Goal: Task Accomplishment & Management: Use online tool/utility

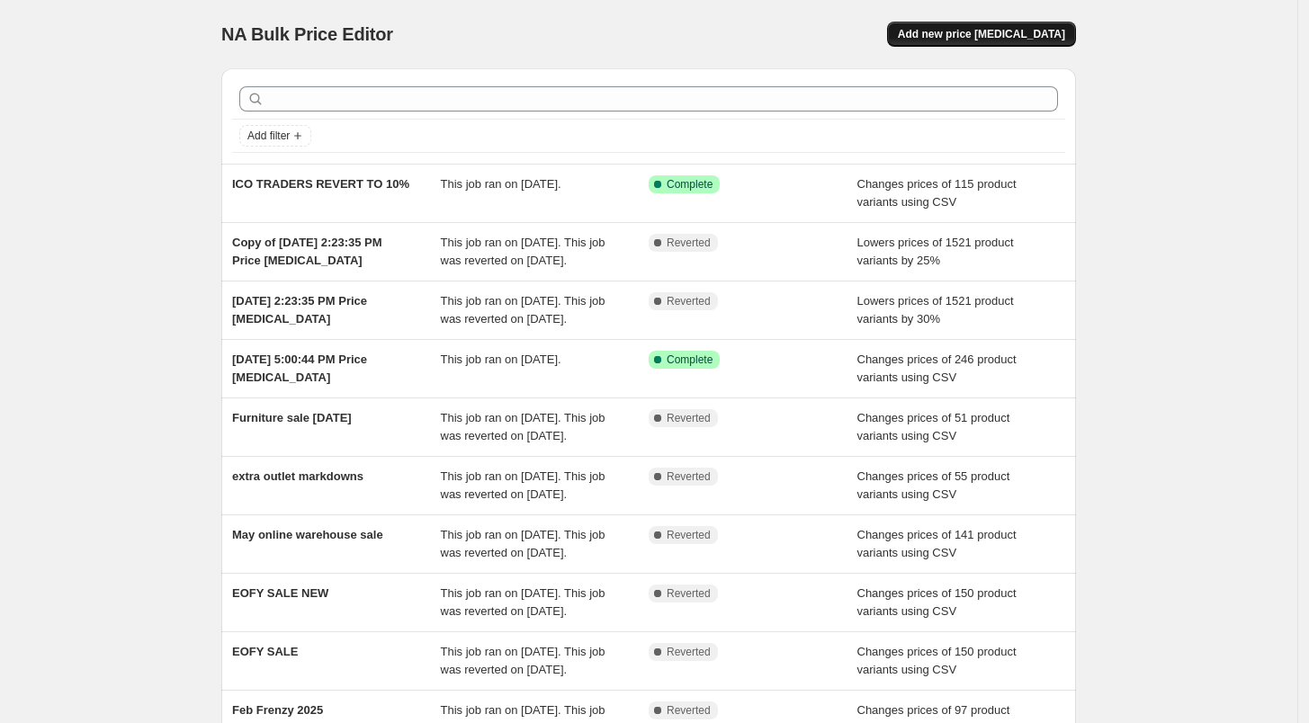
click at [959, 30] on span "Add new price [MEDICAL_DATA]" at bounding box center [981, 34] width 167 height 14
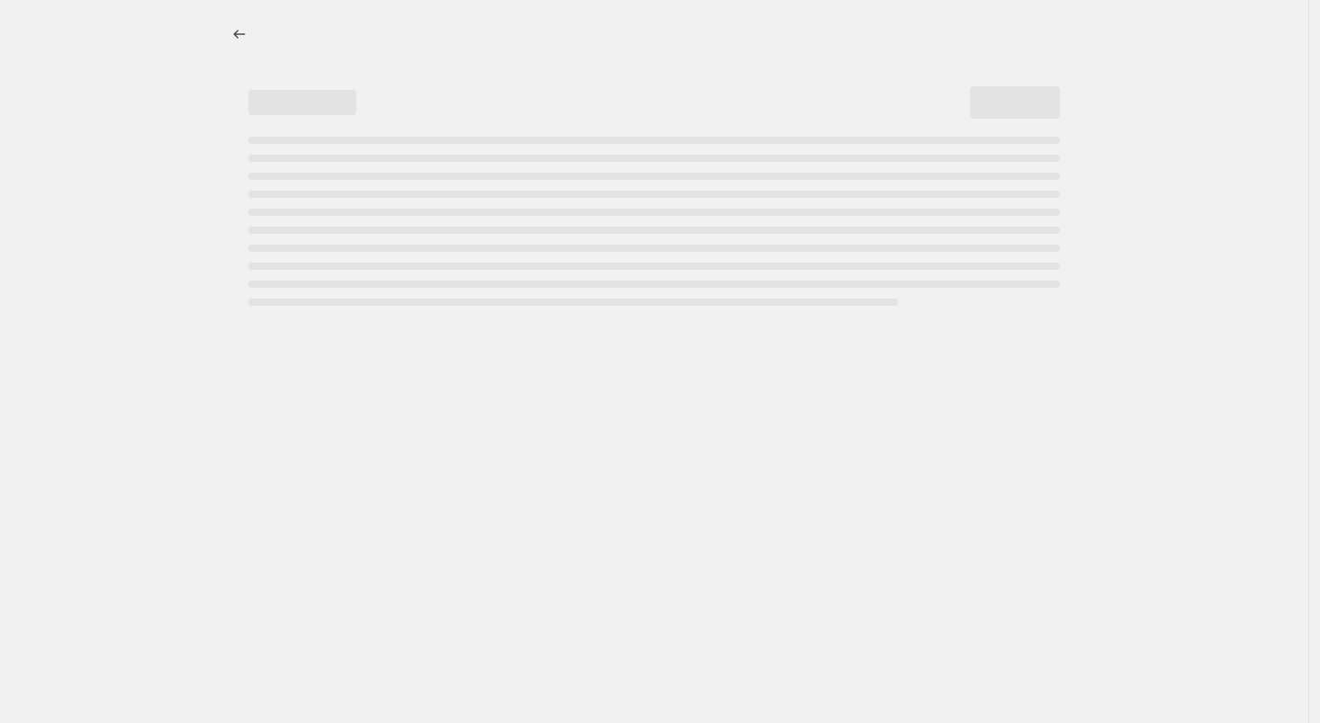
select select "percentage"
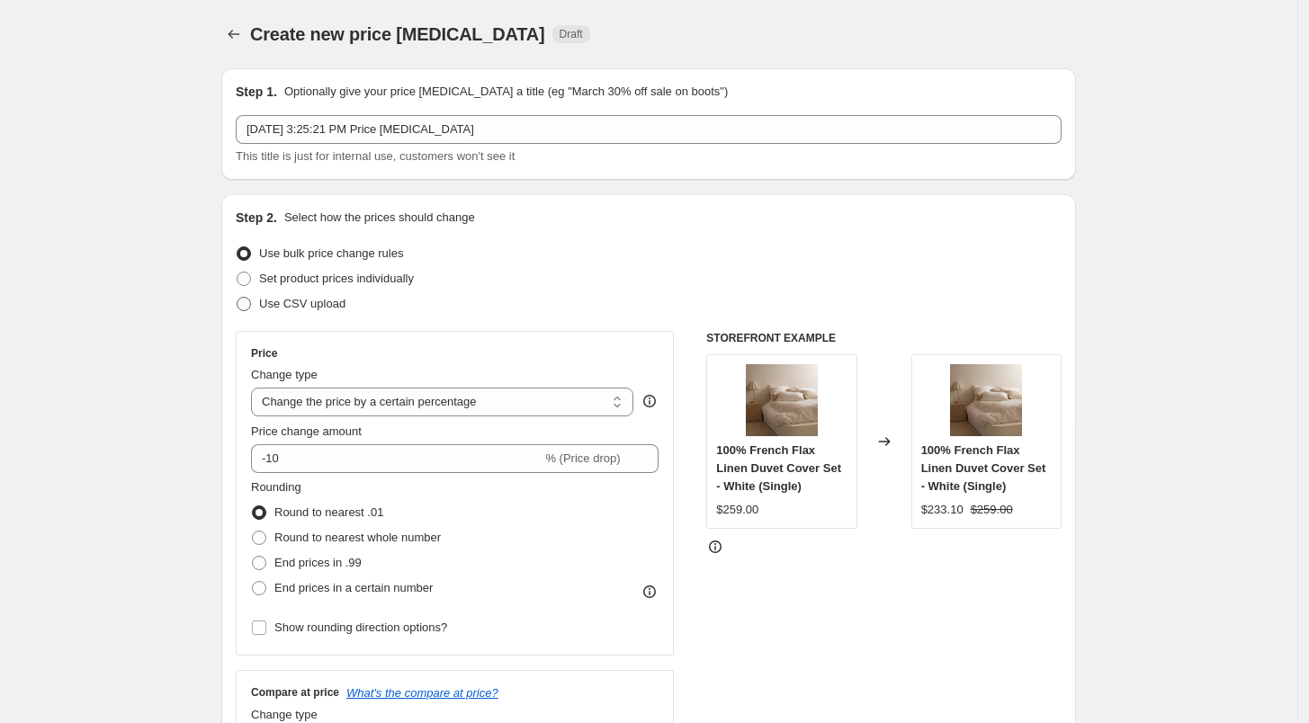
click at [314, 304] on span "Use CSV upload" at bounding box center [302, 303] width 86 height 13
click at [237, 298] on input "Use CSV upload" at bounding box center [237, 297] width 1 height 1
radio input "true"
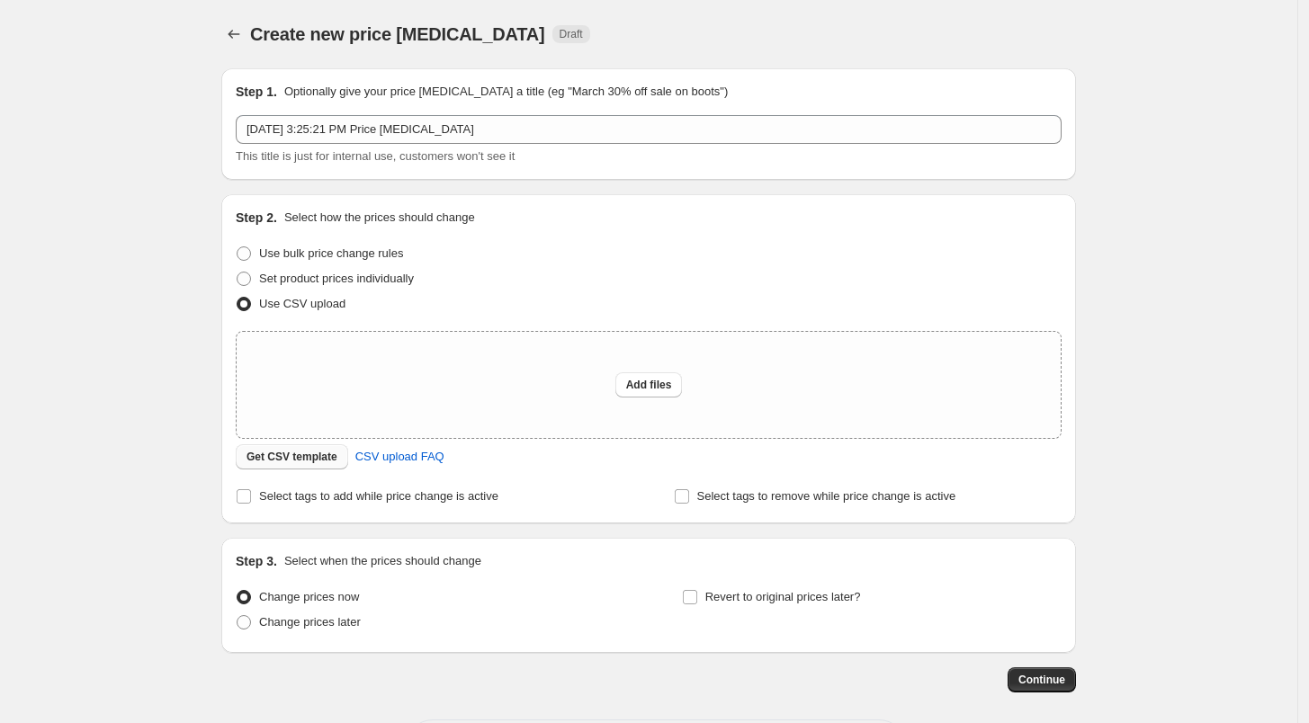
click at [284, 461] on span "Get CSV template" at bounding box center [291, 457] width 91 height 14
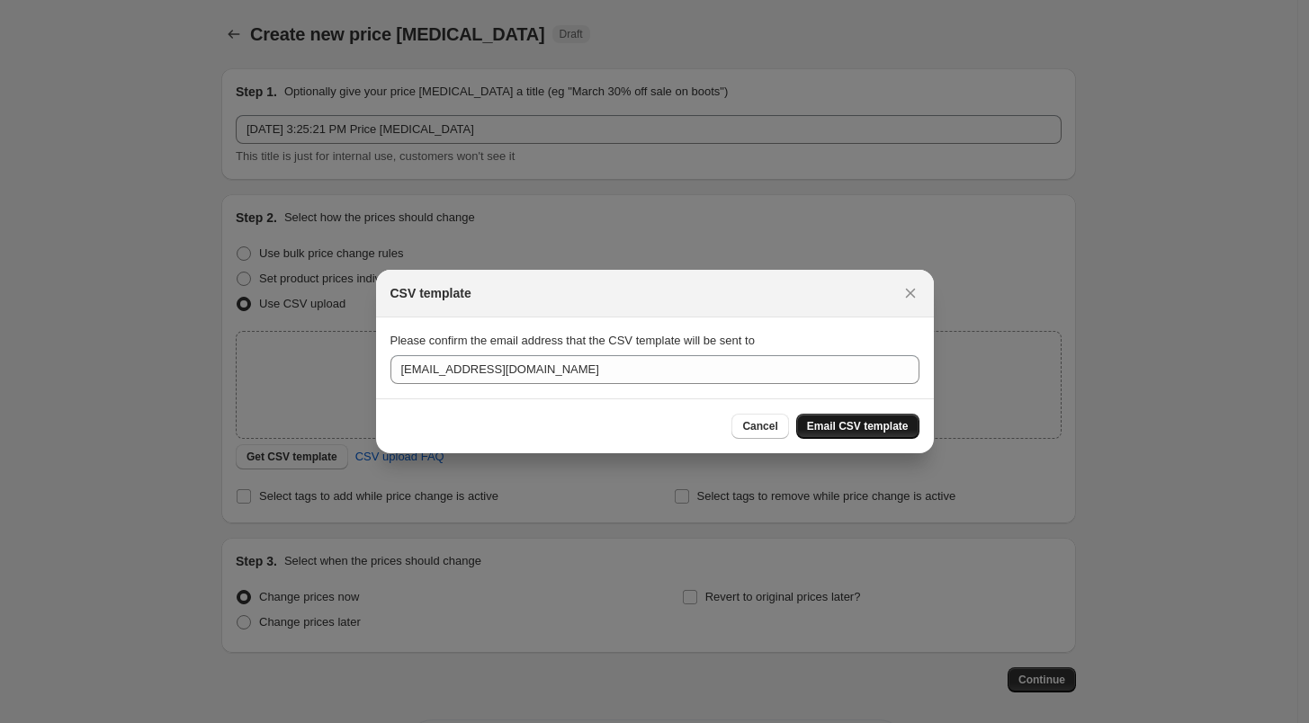
click at [911, 428] on button "Email CSV template" at bounding box center [857, 426] width 123 height 25
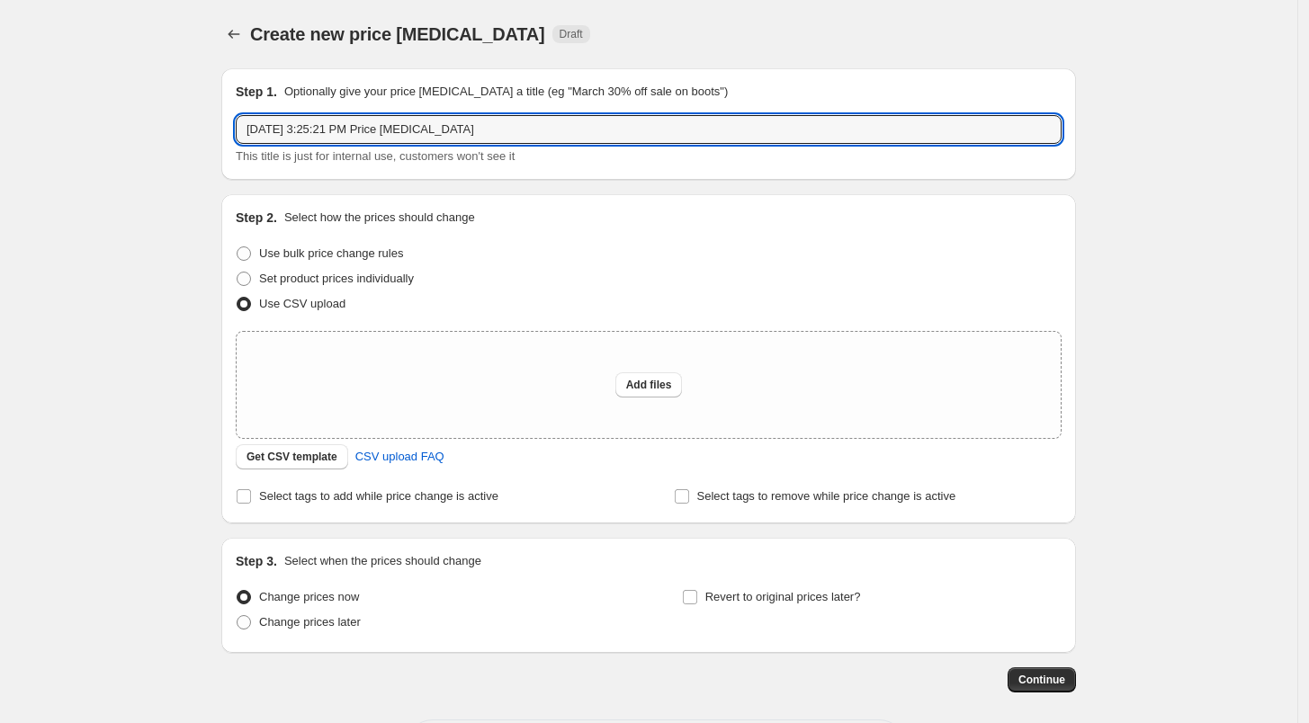
drag, startPoint x: 500, startPoint y: 133, endPoint x: -53, endPoint y: 174, distance: 554.7
click at [0, 174] on html "Home Settings Plans Skip to content Create new price change job. This page is r…" at bounding box center [654, 361] width 1309 height 723
type input "last ones sale"
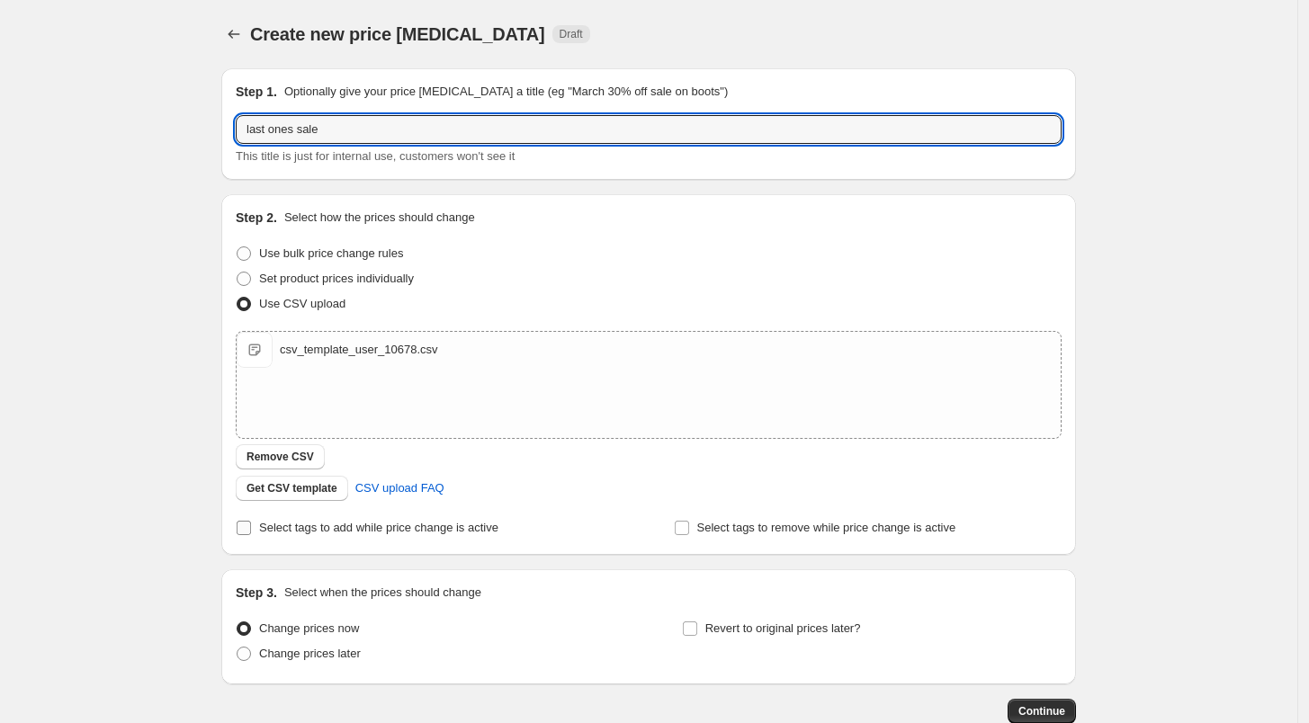
click at [390, 527] on span "Select tags to add while price change is active" at bounding box center [378, 527] width 239 height 13
click at [251, 527] on input "Select tags to add while price change is active" at bounding box center [244, 528] width 14 height 14
checkbox input "true"
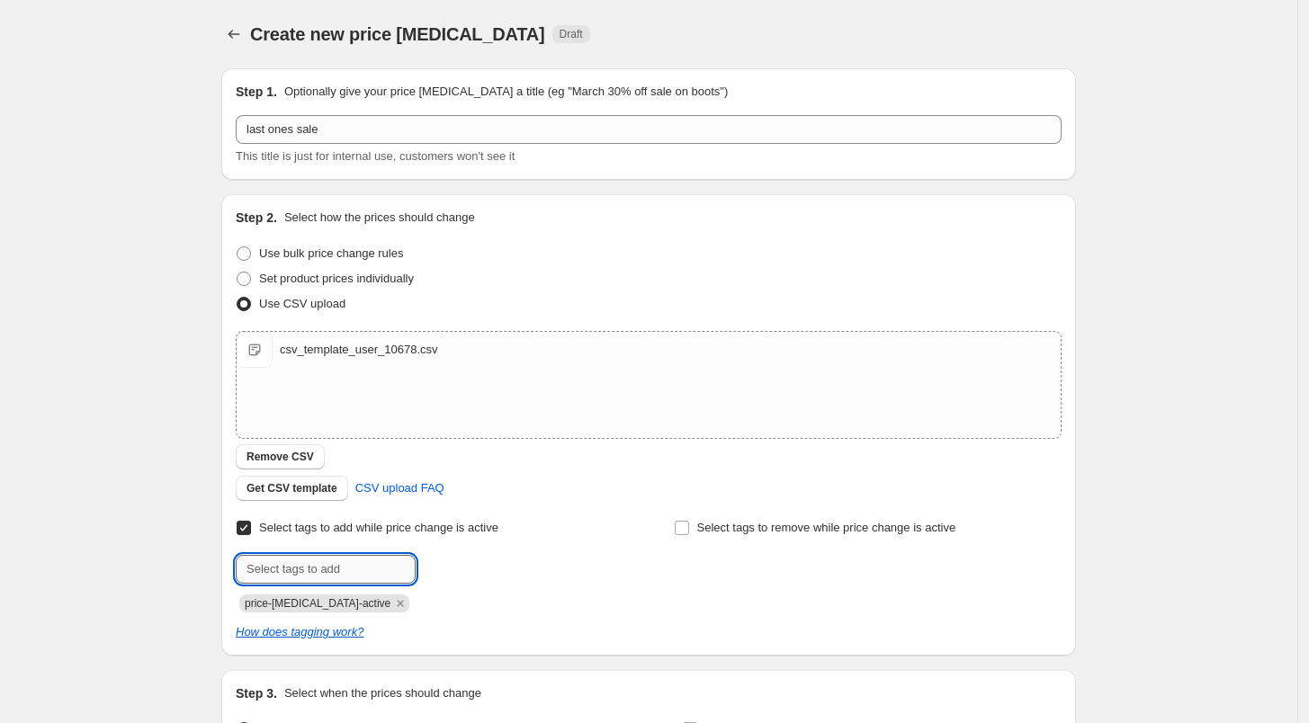
click at [348, 569] on input "text" at bounding box center [326, 569] width 180 height 29
type input "lastones"
click at [473, 571] on span "lastones" at bounding box center [477, 567] width 44 height 13
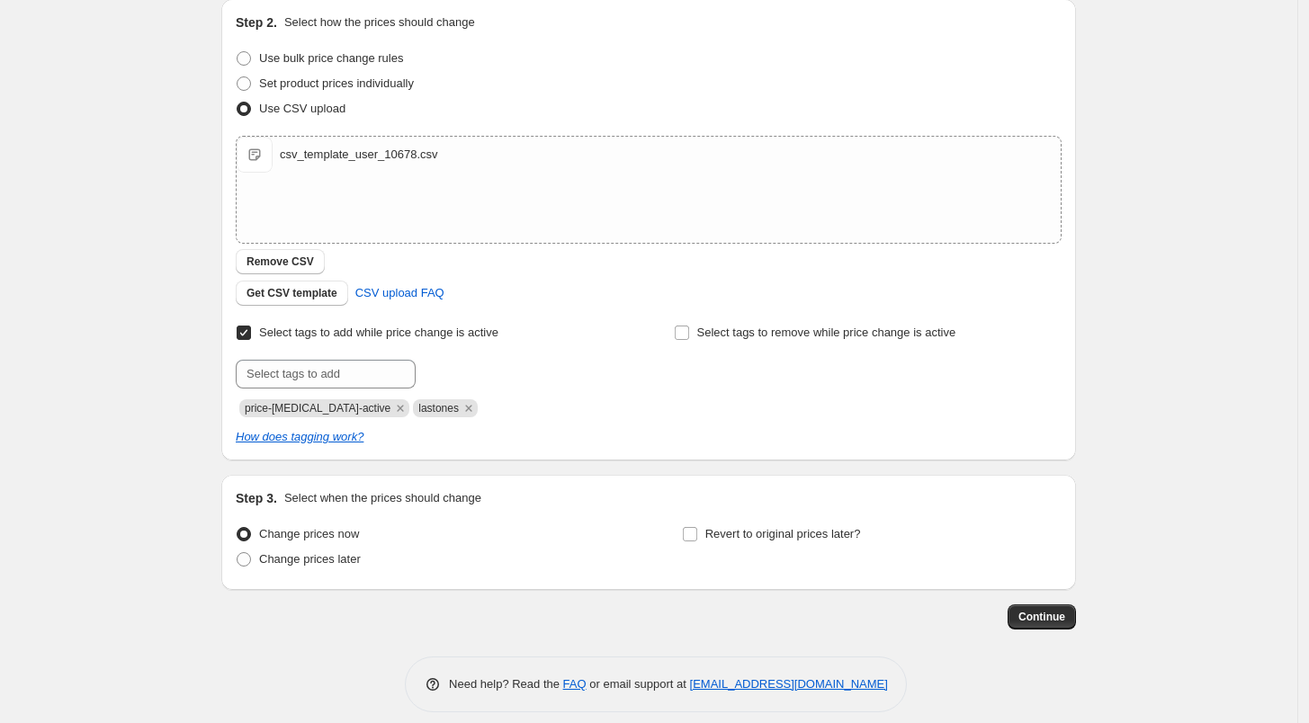
scroll to position [210, 0]
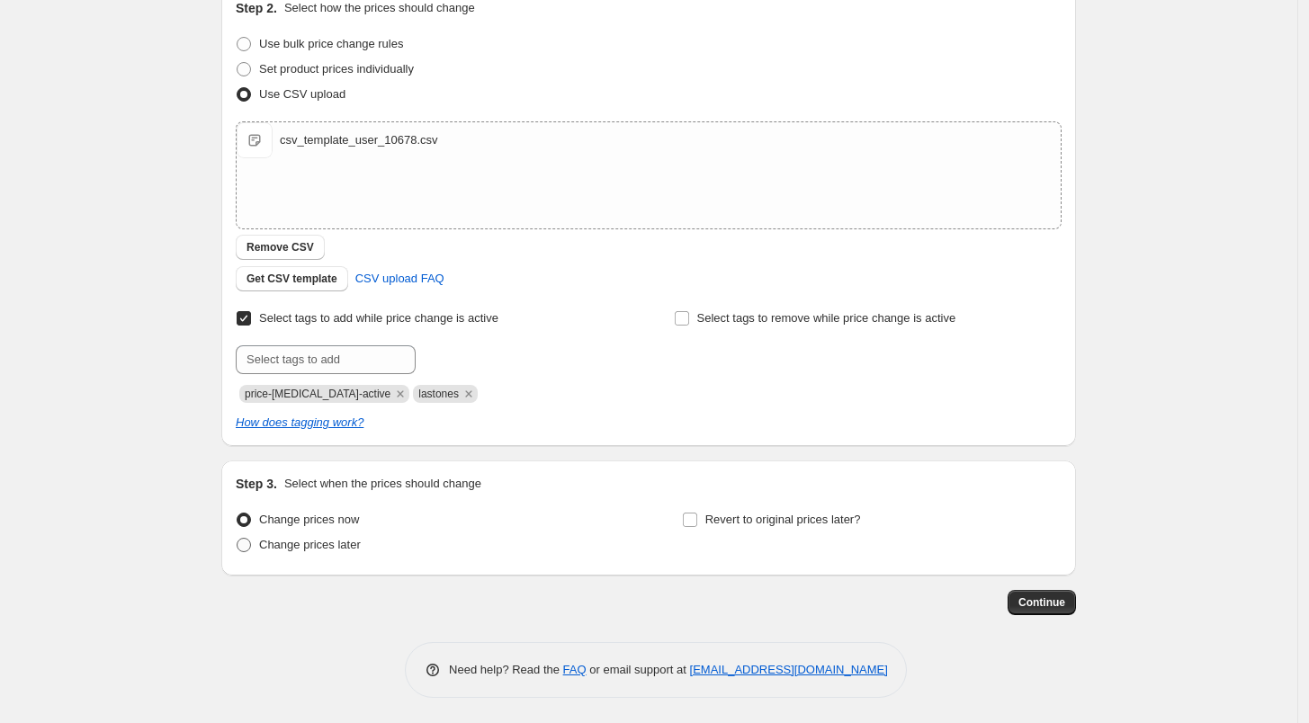
click at [309, 547] on span "Change prices later" at bounding box center [310, 544] width 102 height 13
click at [237, 539] on input "Change prices later" at bounding box center [237, 538] width 1 height 1
radio input "true"
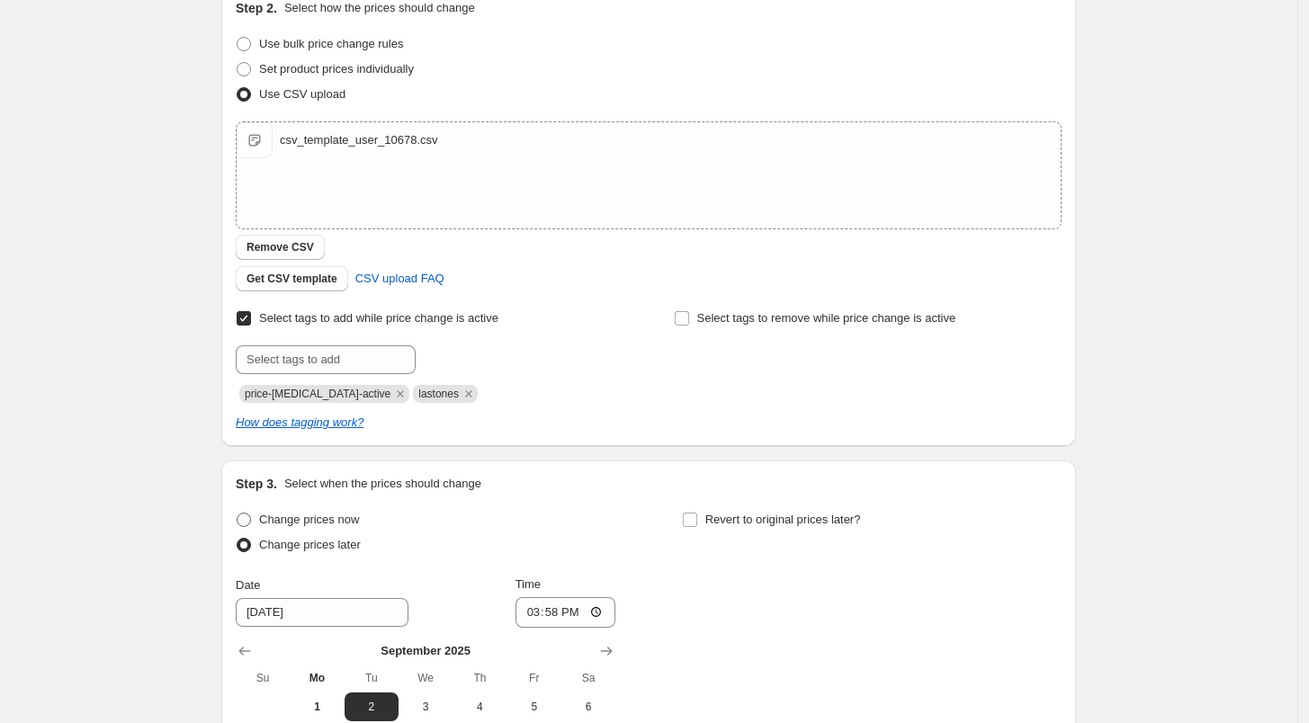
click at [251, 516] on span at bounding box center [244, 520] width 14 height 14
click at [237, 514] on input "Change prices now" at bounding box center [237, 513] width 1 height 1
radio input "true"
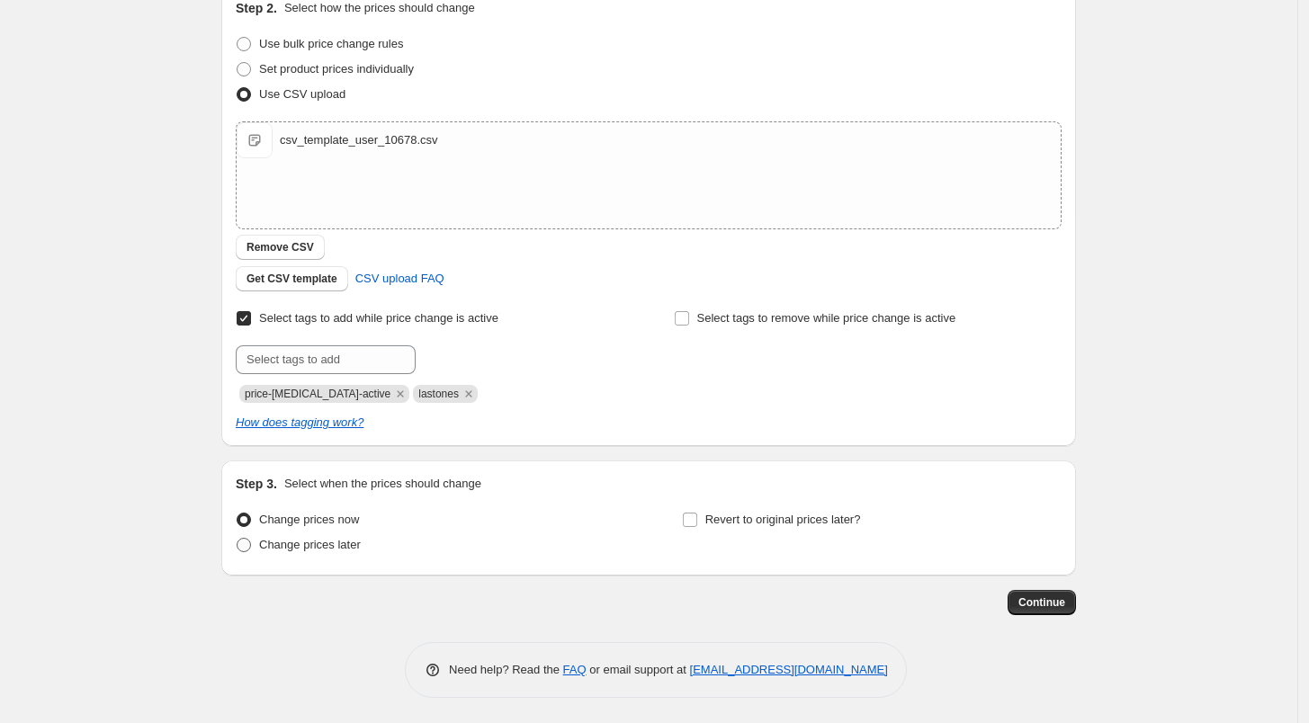
click at [313, 551] on span "Change prices later" at bounding box center [310, 544] width 102 height 13
click at [237, 539] on input "Change prices later" at bounding box center [237, 538] width 1 height 1
radio input "true"
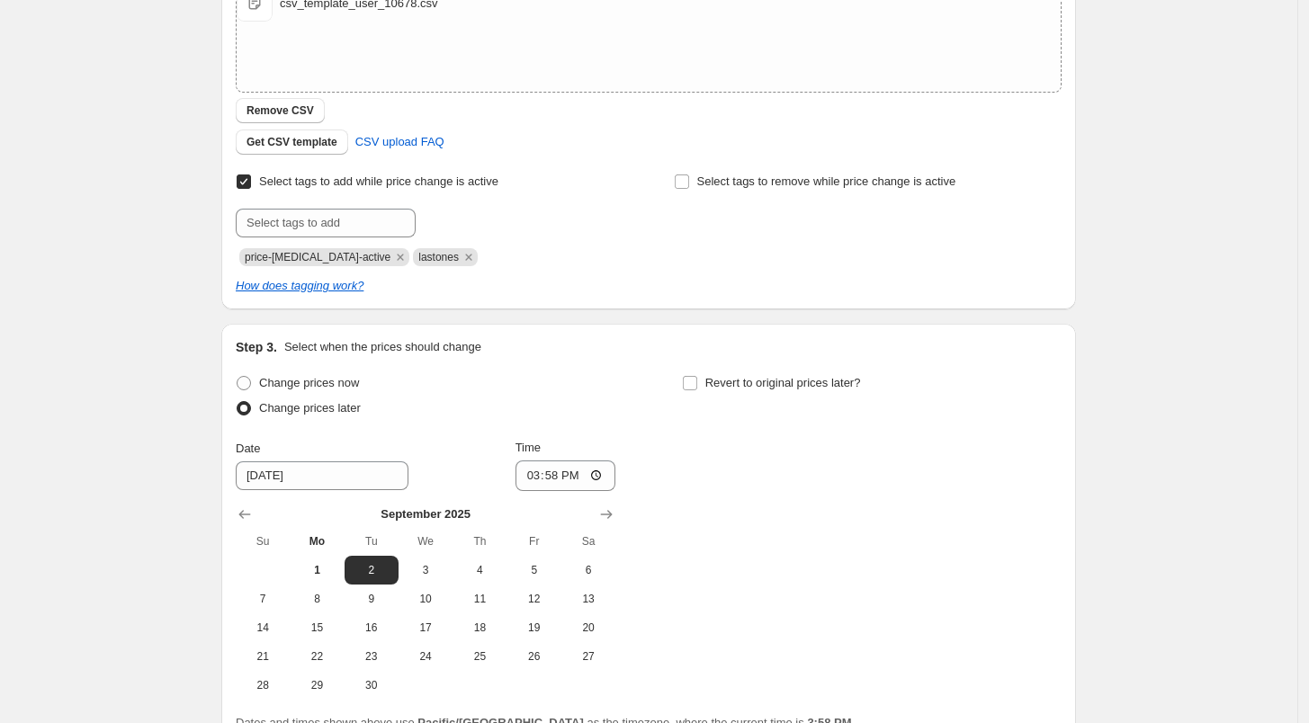
scroll to position [510, 0]
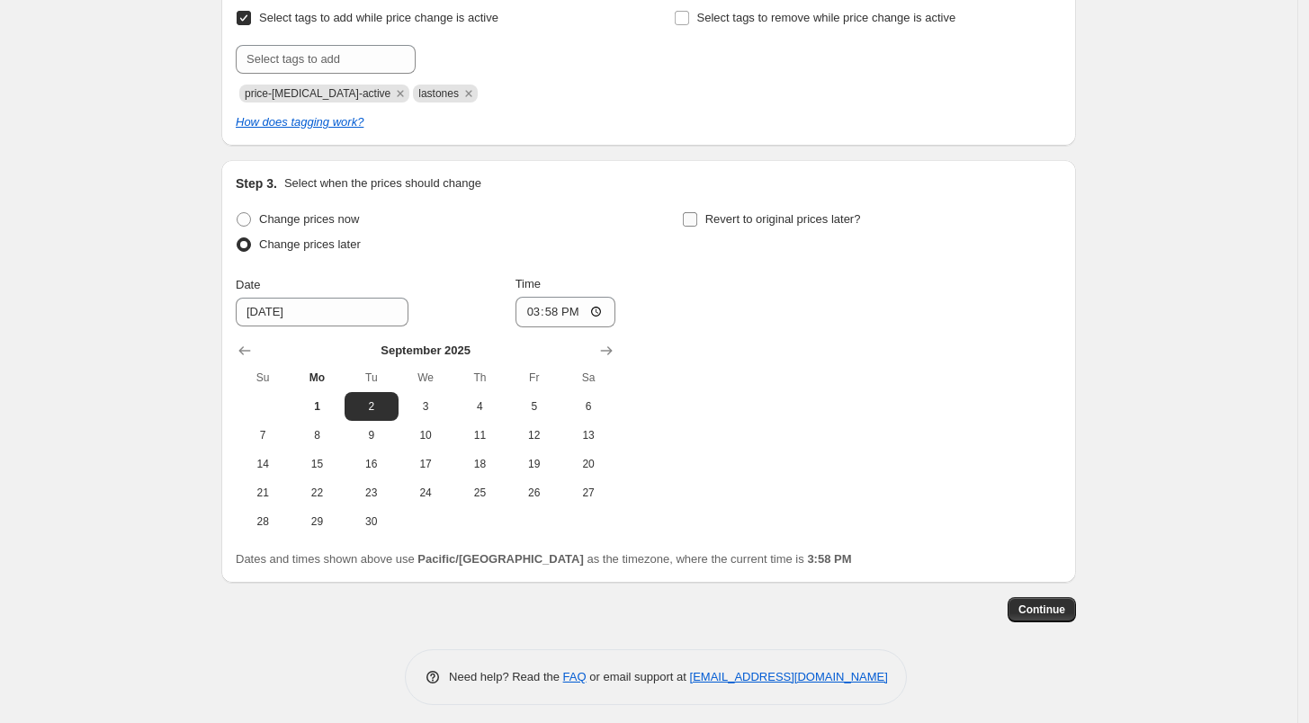
click at [691, 219] on input "Revert to original prices later?" at bounding box center [690, 219] width 14 height 14
checkbox input "true"
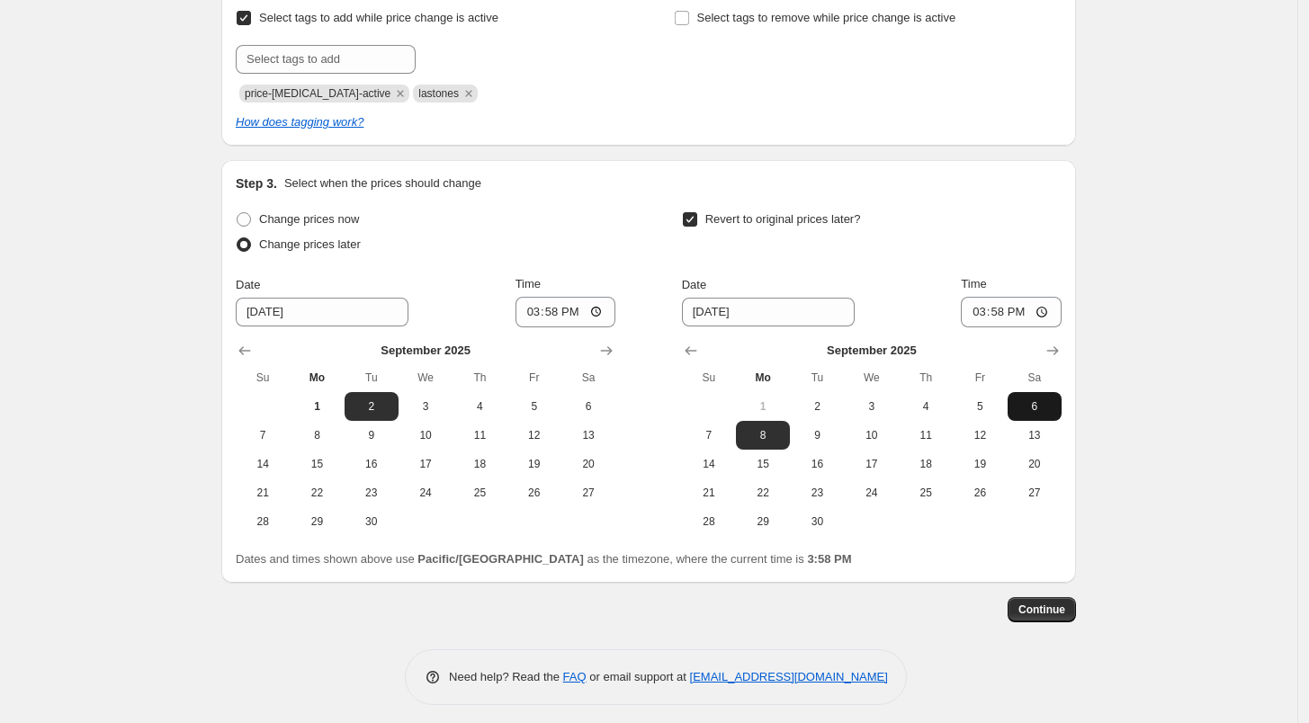
click at [1029, 405] on span "6" at bounding box center [1035, 406] width 40 height 14
type input "[DATE]"
click at [1017, 304] on input "15:58" at bounding box center [1011, 312] width 101 height 31
click at [993, 315] on input "15:58" at bounding box center [1011, 312] width 101 height 31
click at [1055, 312] on input "15:58" at bounding box center [1011, 312] width 101 height 31
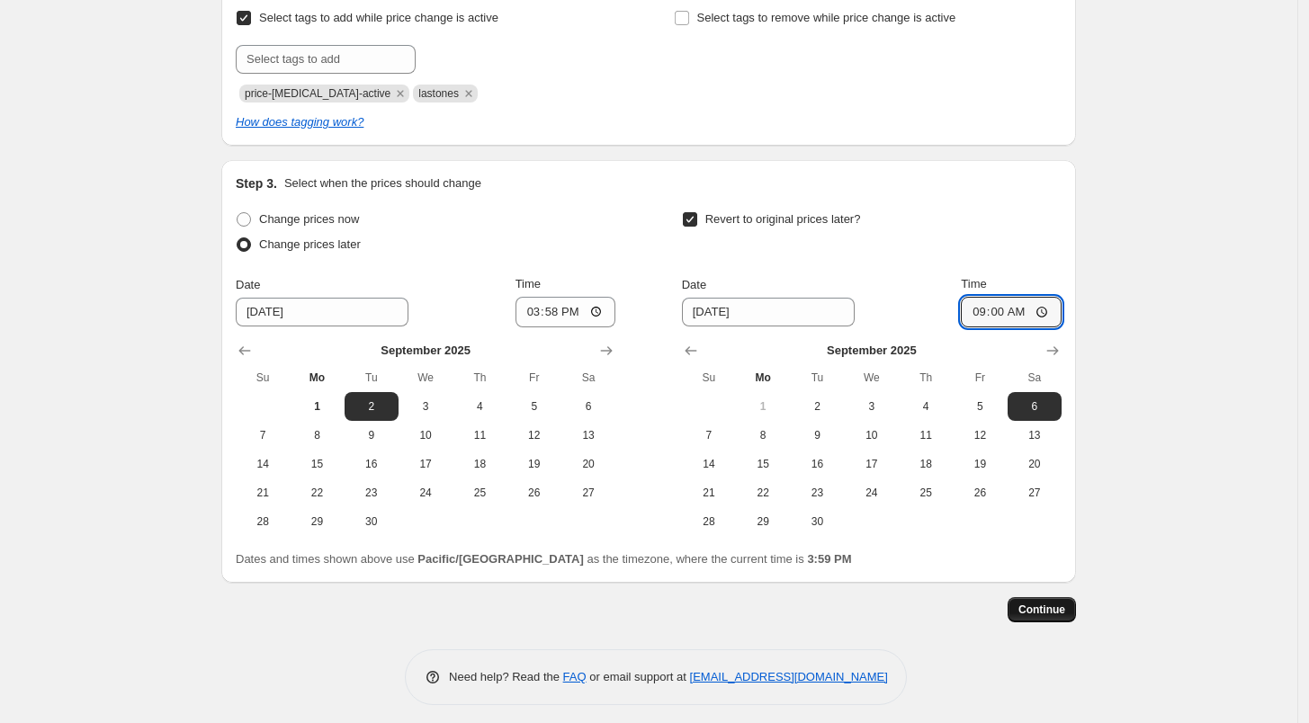
type input "09:00"
click at [1048, 611] on span "Continue" at bounding box center [1041, 610] width 47 height 14
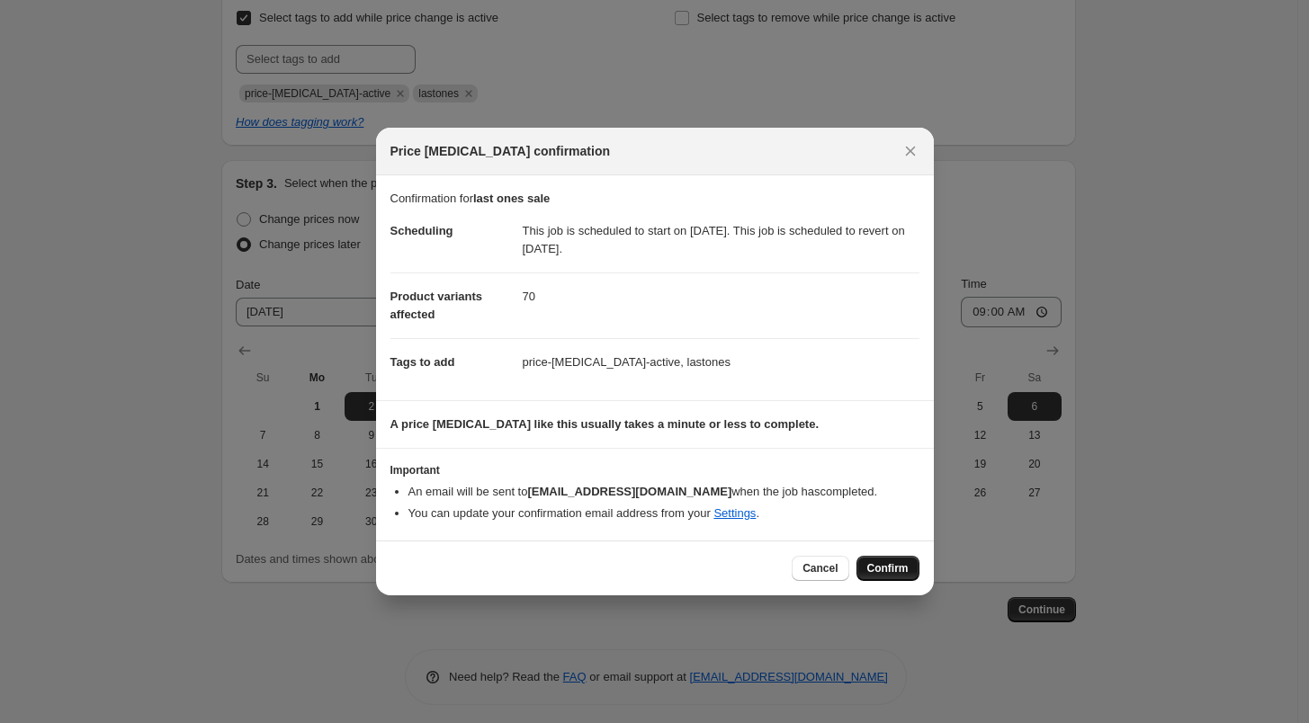
click at [880, 563] on span "Confirm" at bounding box center [887, 568] width 41 height 14
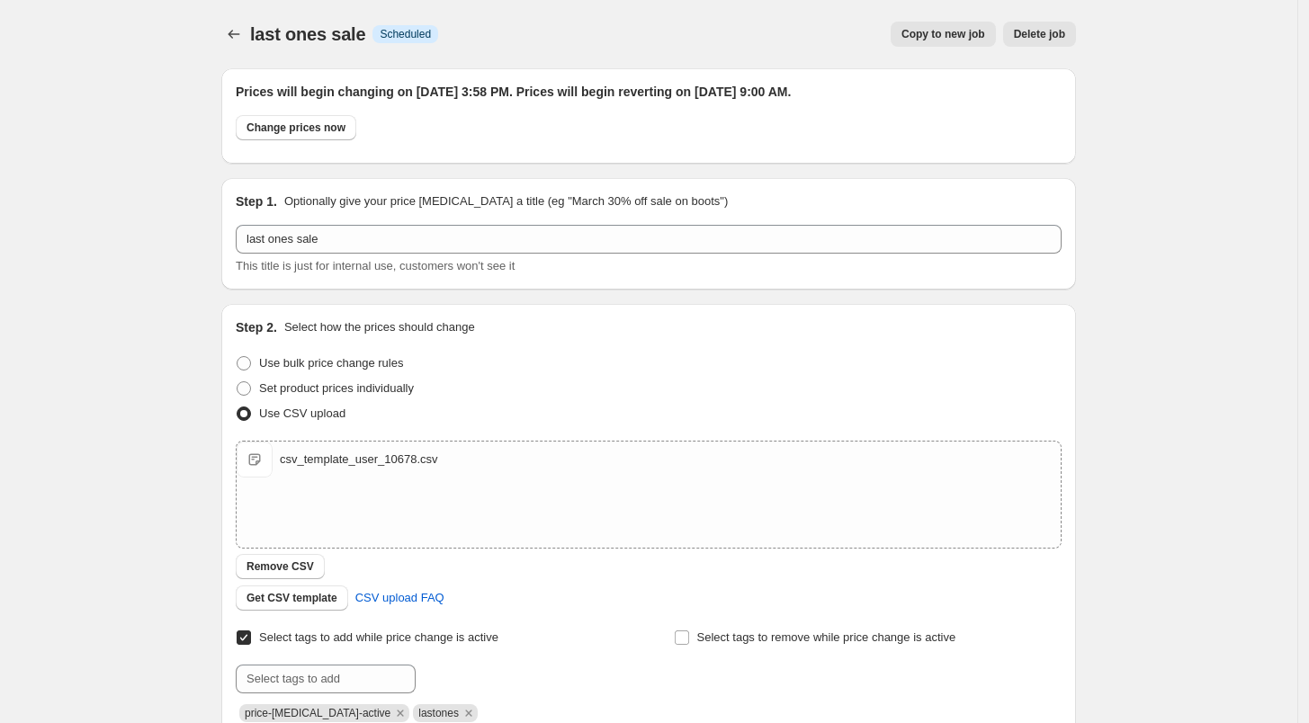
scroll to position [510, 0]
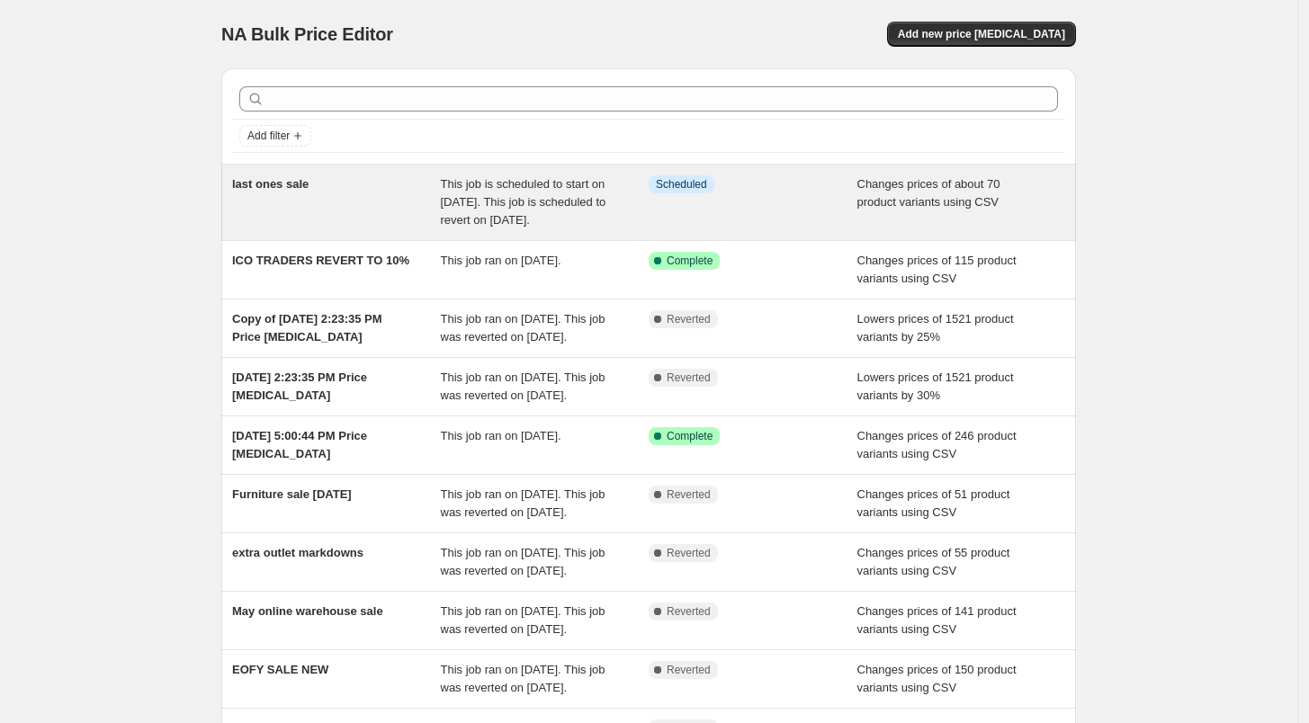
click at [254, 185] on span "last ones sale" at bounding box center [270, 183] width 76 height 13
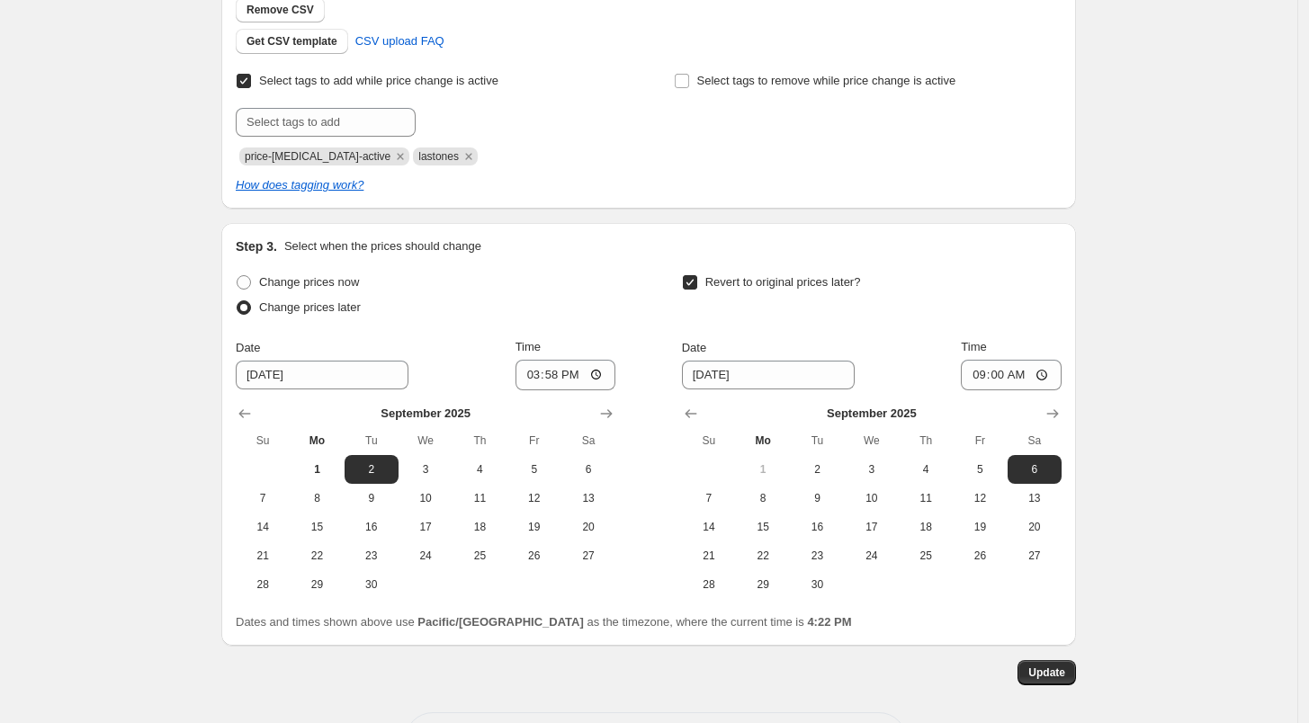
scroll to position [627, 0]
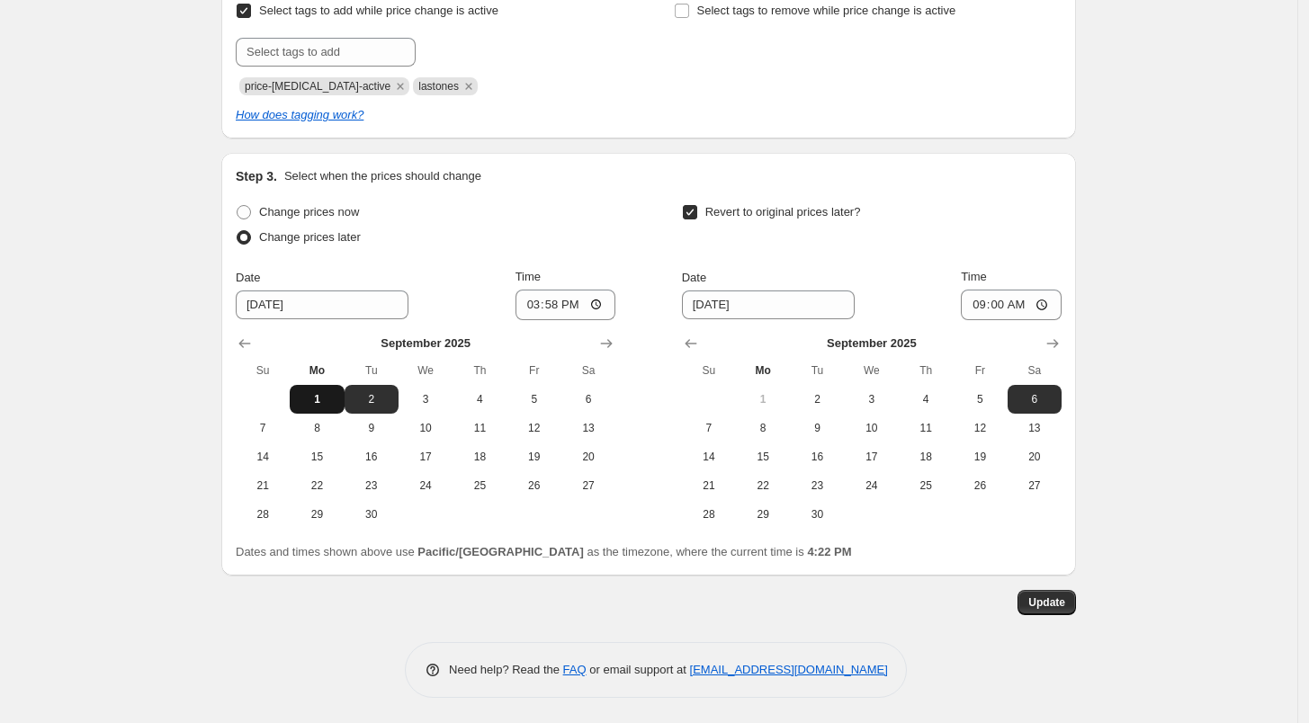
click at [324, 397] on span "1" at bounding box center [317, 399] width 40 height 14
type input "[DATE]"
click at [324, 303] on input "[DATE]" at bounding box center [322, 305] width 173 height 29
click at [274, 206] on span "Change prices now" at bounding box center [309, 211] width 100 height 13
click at [237, 206] on input "Change prices now" at bounding box center [237, 205] width 1 height 1
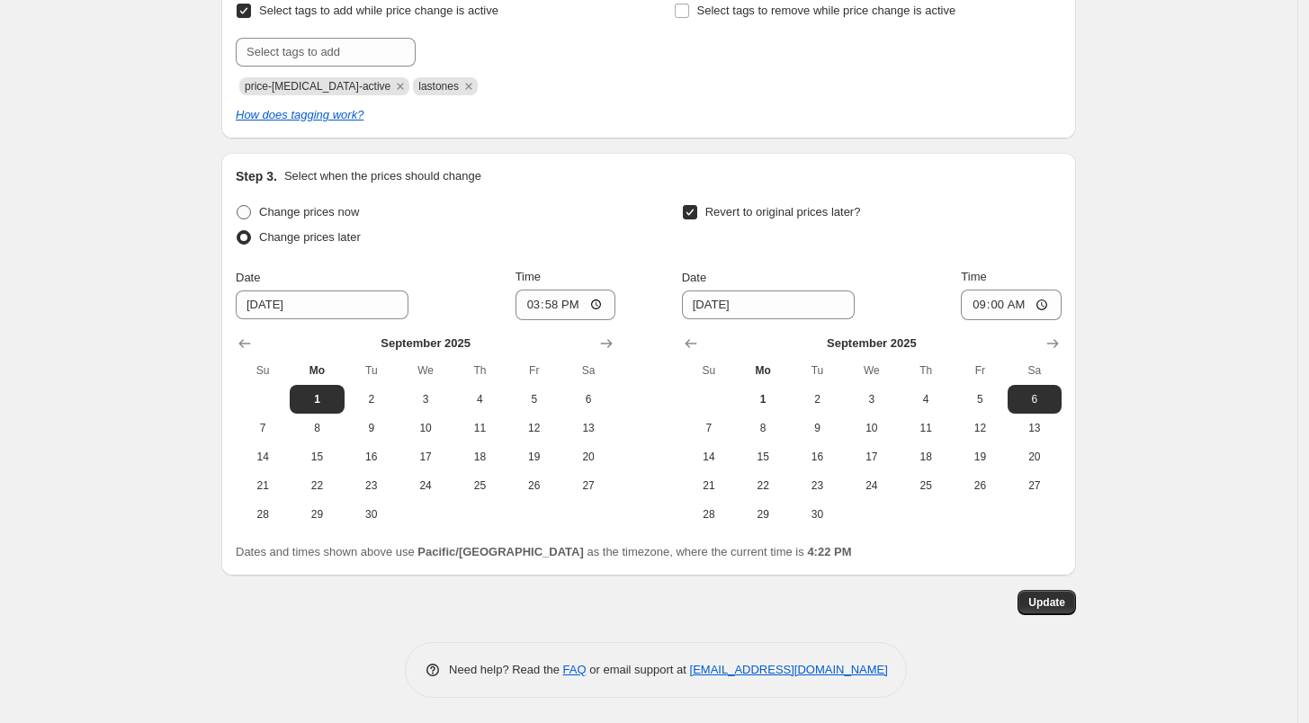
radio input "true"
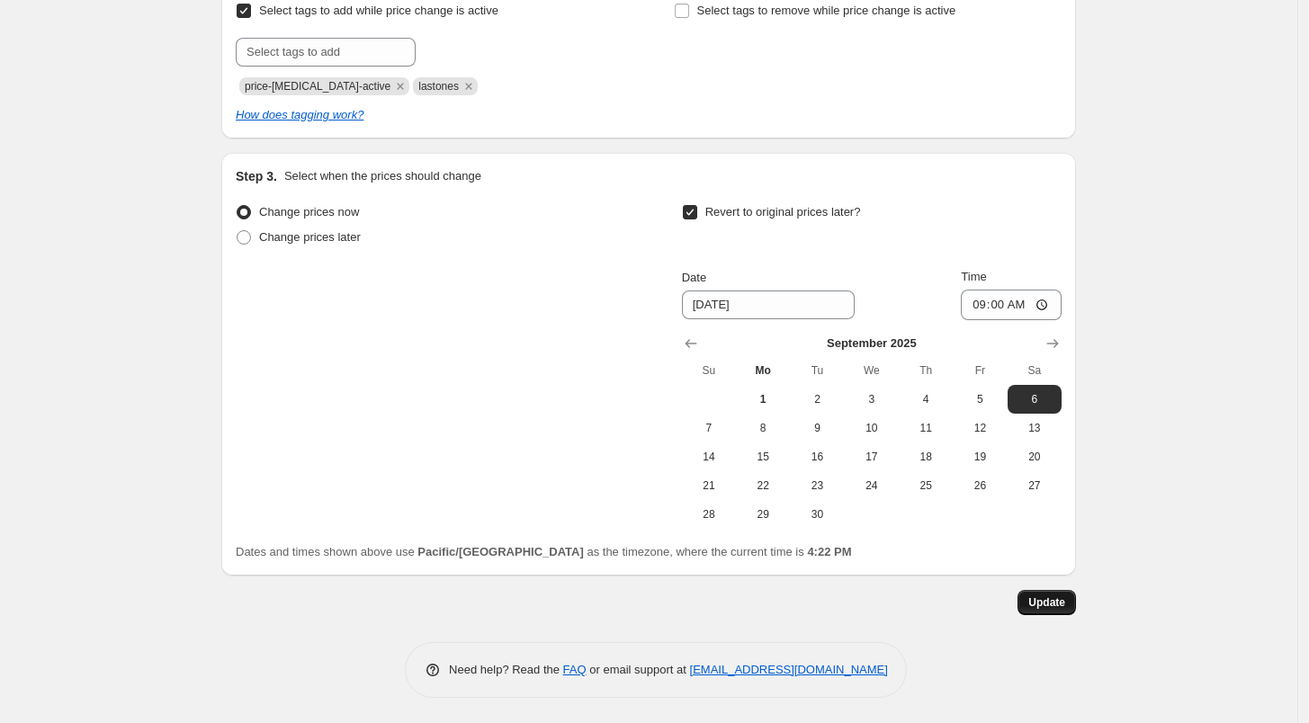
click at [1046, 600] on span "Update" at bounding box center [1046, 603] width 37 height 14
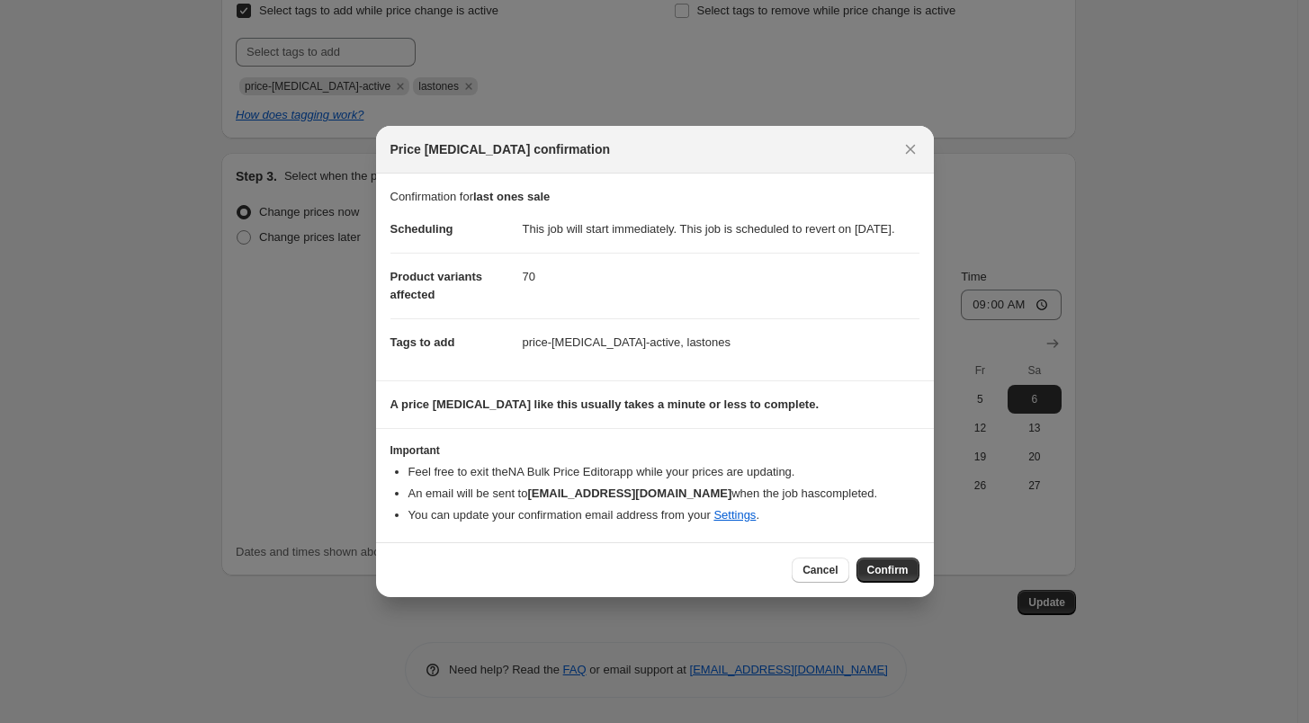
click at [898, 578] on span "Confirm" at bounding box center [887, 570] width 41 height 14
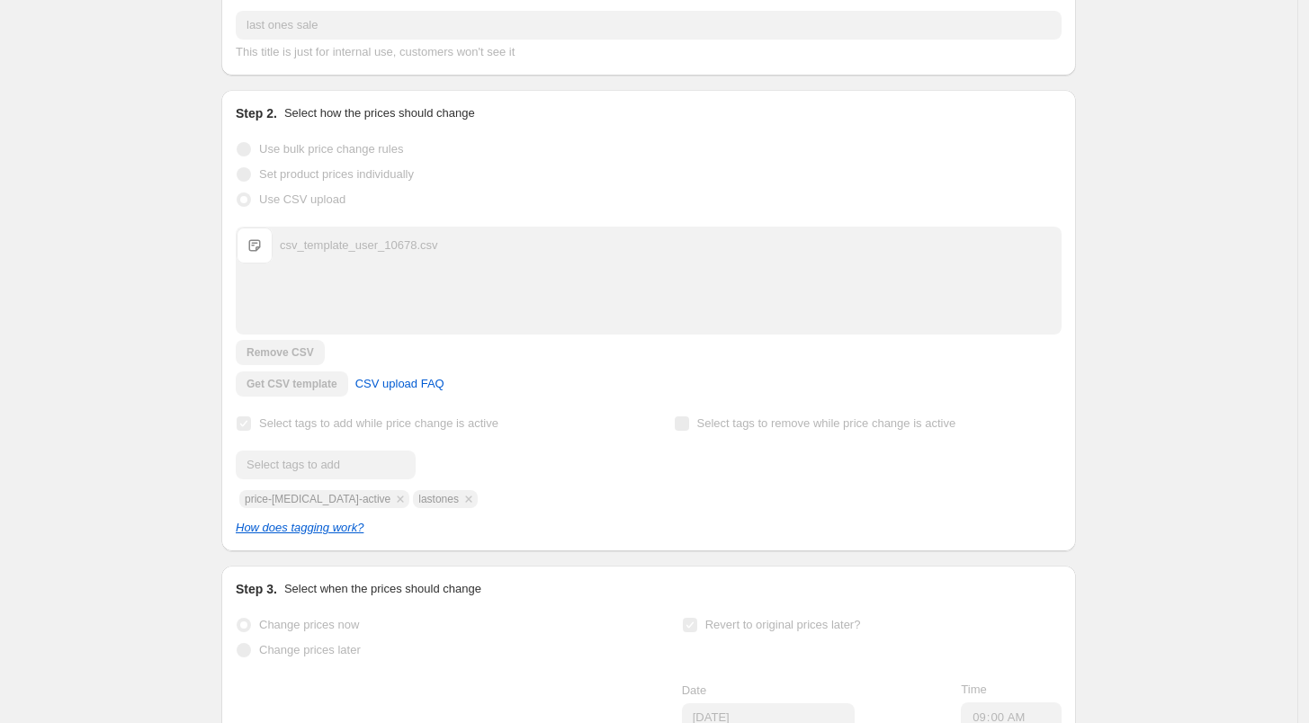
scroll to position [108, 0]
